Goal: Task Accomplishment & Management: Complete application form

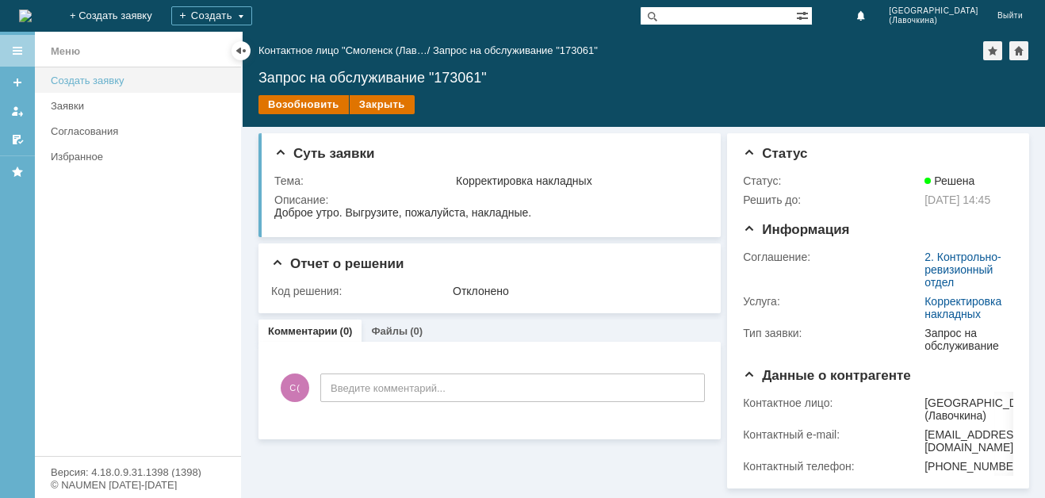
click at [121, 86] on div "Создать заявку" at bounding box center [141, 81] width 181 height 12
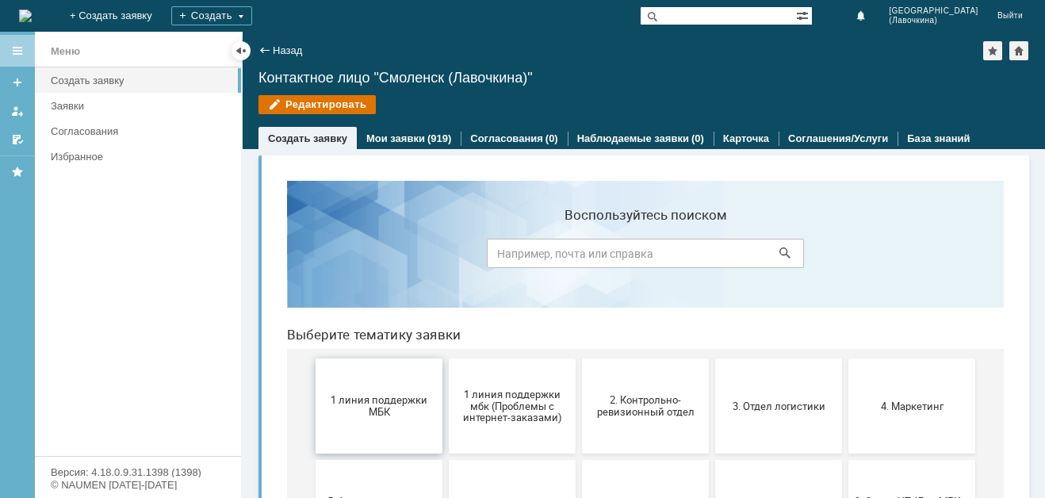
click at [370, 390] on button "1 линия поддержки МБК" at bounding box center [379, 405] width 127 height 95
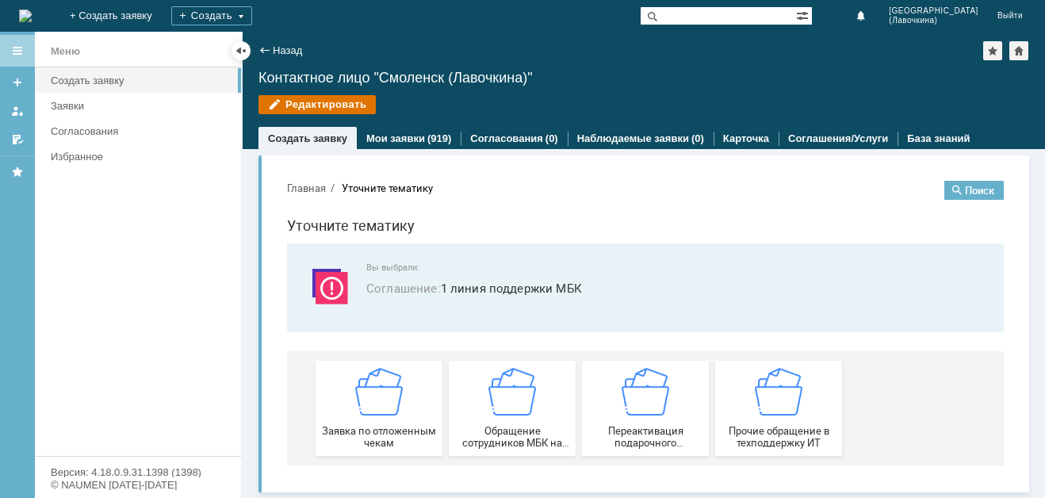
click at [370, 390] on img at bounding box center [379, 392] width 48 height 48
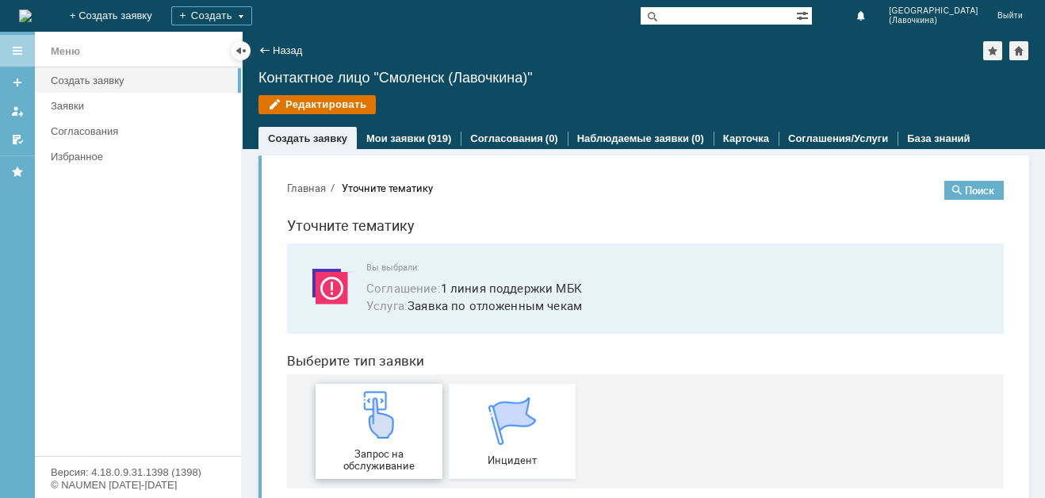
click at [356, 417] on img at bounding box center [379, 415] width 48 height 48
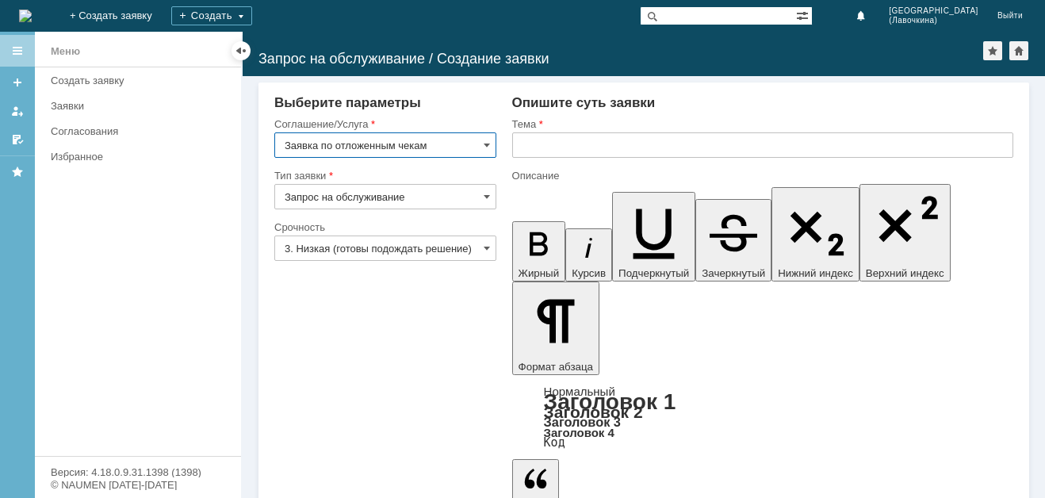
click at [389, 251] on input "3. Низкая (готовы подождать решение)" at bounding box center [385, 248] width 222 height 25
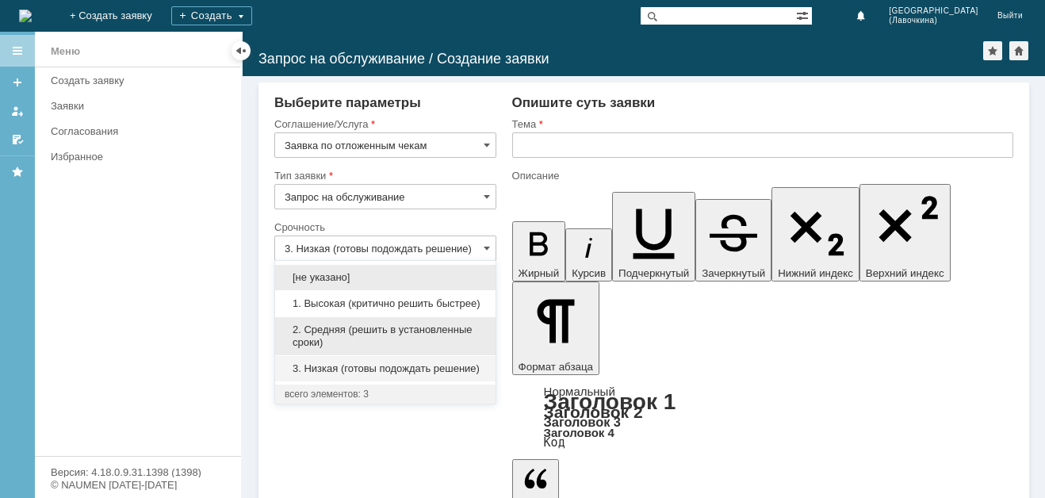
click at [347, 322] on div "2. Средняя (решить в установленные сроки)" at bounding box center [385, 336] width 220 height 38
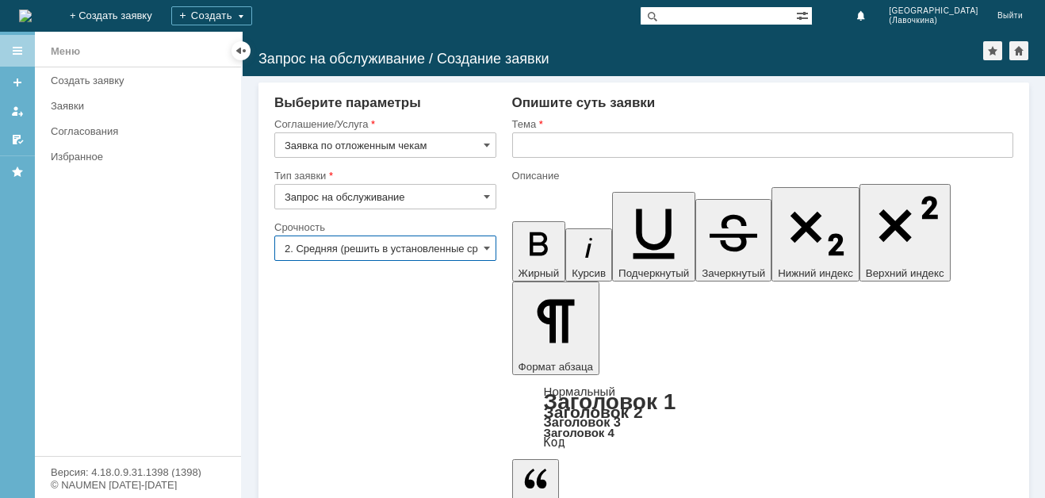
type input "2. Средняя (решить в установленные сроки)"
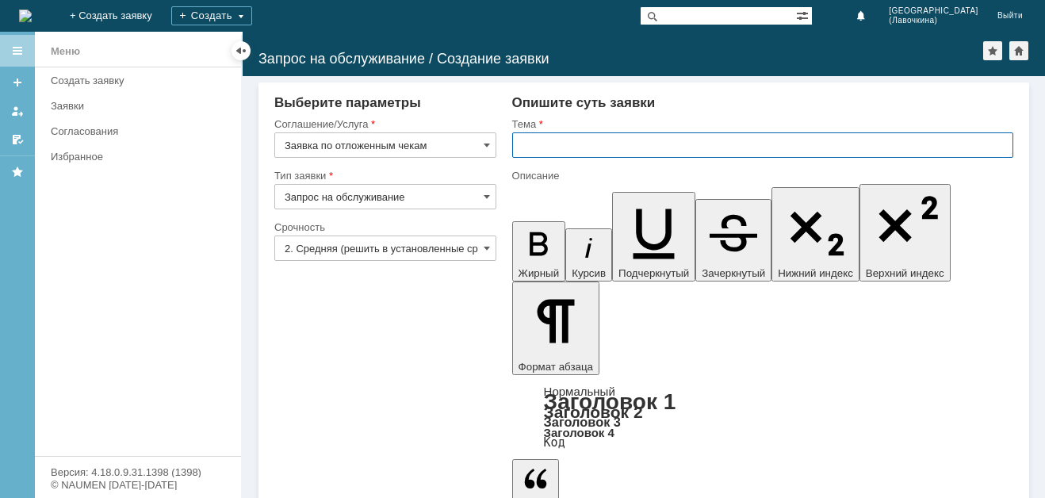
click at [544, 145] on input "text" at bounding box center [762, 144] width 501 height 25
paste input "Заявка по отложенным чекам"
type input "Заявка по отложенным чекам"
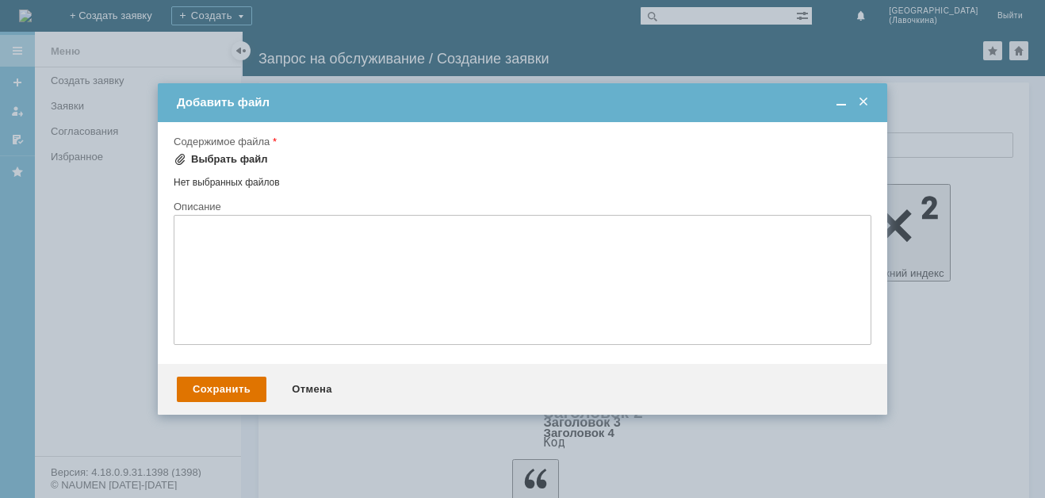
click at [250, 158] on div "Выбрать файл" at bounding box center [229, 159] width 77 height 13
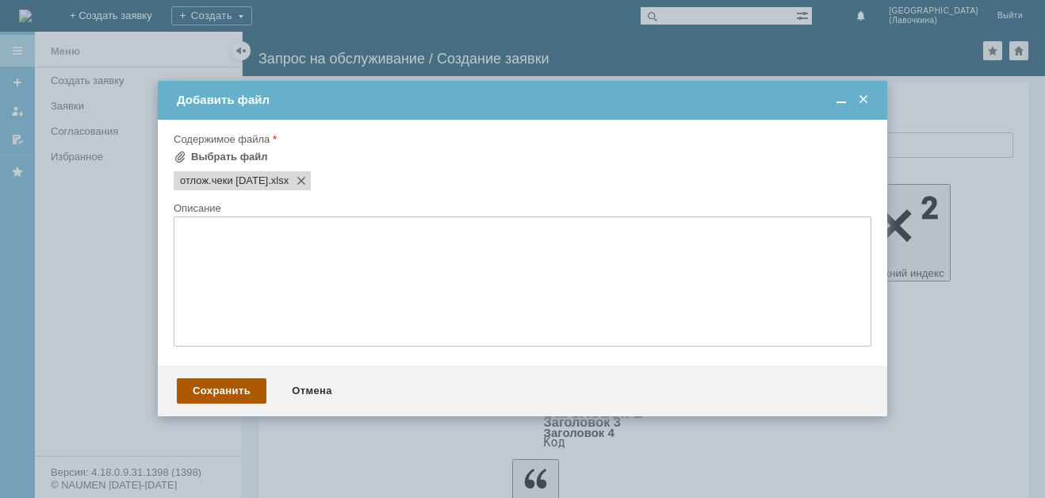
click at [209, 384] on div "Сохранить" at bounding box center [222, 390] width 90 height 25
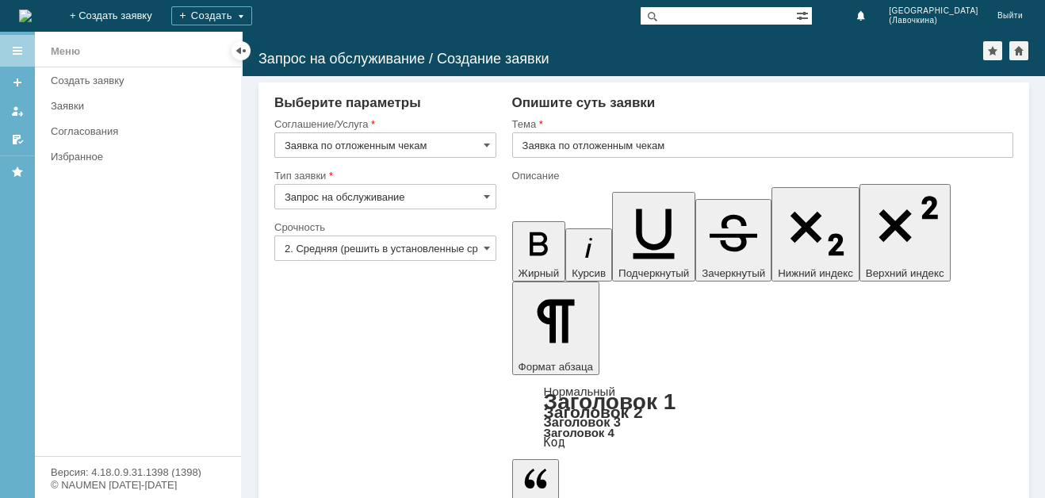
scroll to position [6, 0]
